Goal: Find contact information: Find contact information

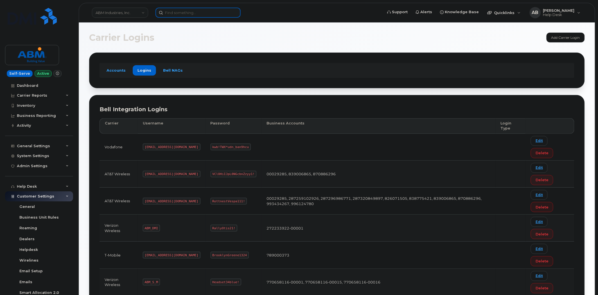
click at [174, 13] on input at bounding box center [198, 13] width 85 height 10
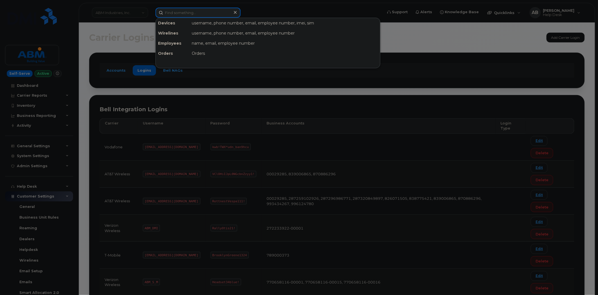
paste input "9144170041"
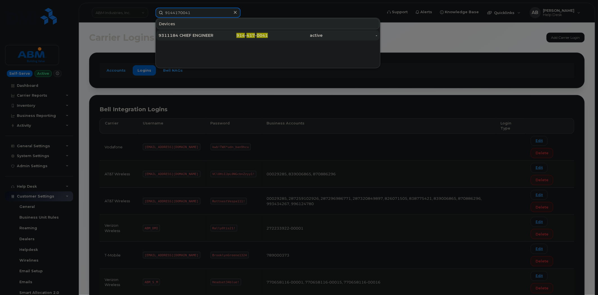
type input "9144170041"
click at [215, 36] on div "914 - 417 - 0041" at bounding box center [240, 36] width 55 height 6
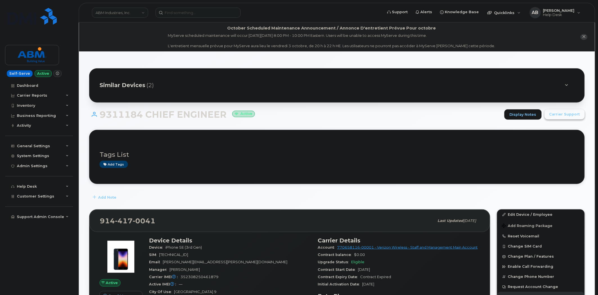
click at [557, 115] on span "Carrier Support" at bounding box center [564, 114] width 31 height 5
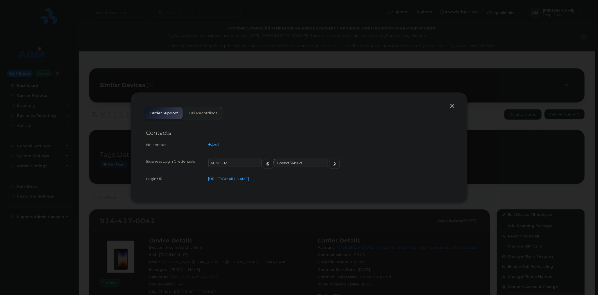
click at [453, 104] on button "button" at bounding box center [453, 106] width 8 height 8
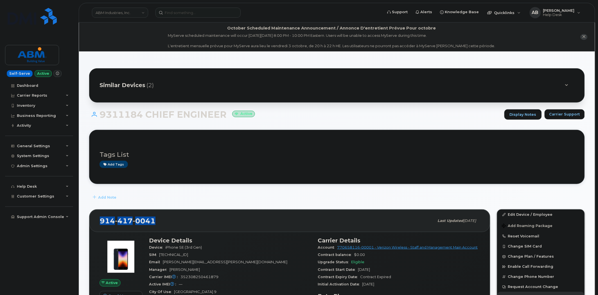
drag, startPoint x: 157, startPoint y: 222, endPoint x: 95, endPoint y: 223, distance: 62.2
click at [95, 223] on div "914 417 0041 Last updated Jul 31, 2025" at bounding box center [289, 221] width 401 height 22
copy span "914 417 0041"
click at [559, 116] on span "Carrier Support" at bounding box center [564, 114] width 31 height 5
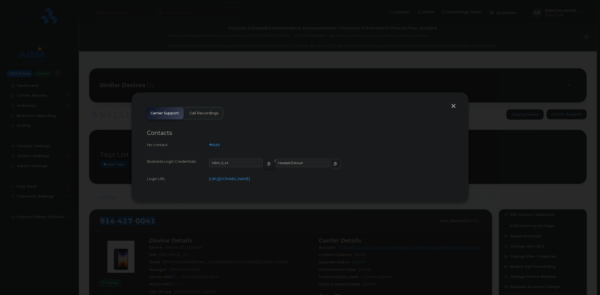
click at [267, 165] on span "button" at bounding box center [269, 163] width 5 height 5
click at [330, 167] on button "button" at bounding box center [335, 164] width 11 height 10
